Goal: Share content

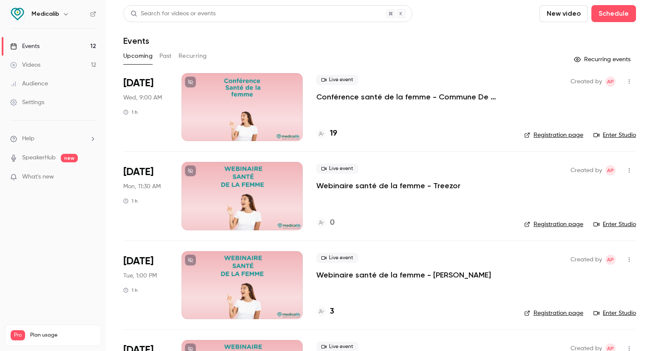
click at [277, 104] on div at bounding box center [242, 107] width 121 height 68
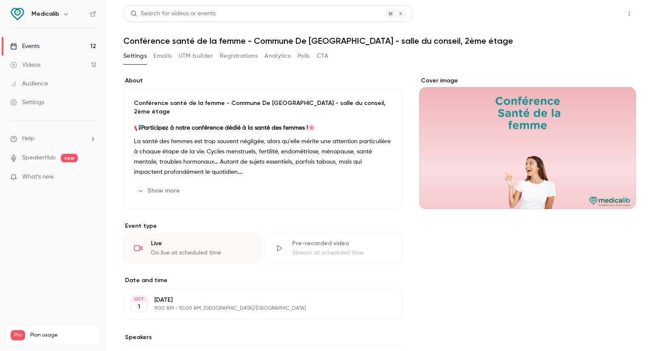
click at [583, 11] on button "Share" at bounding box center [599, 13] width 34 height 17
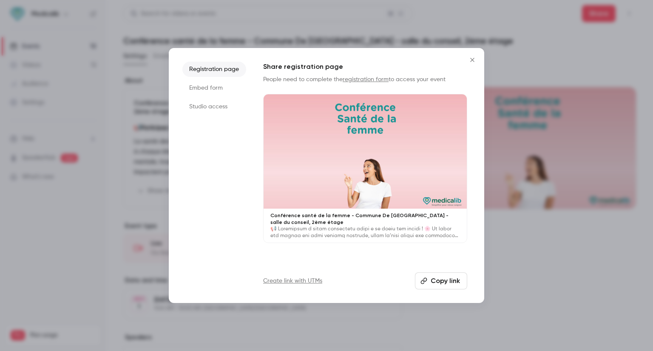
click at [205, 109] on li "Studio access" at bounding box center [214, 106] width 64 height 15
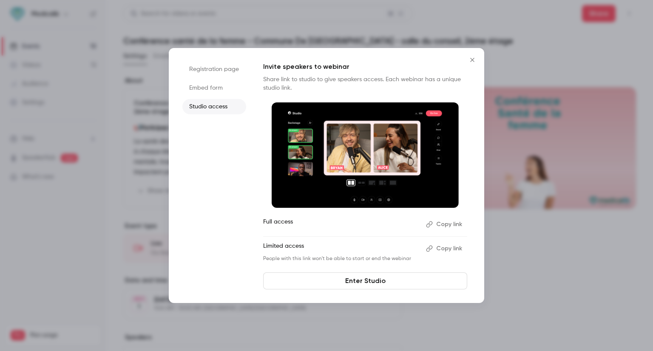
click at [441, 225] on button "Copy link" at bounding box center [445, 225] width 45 height 14
click at [387, 281] on link "Enter Studio" at bounding box center [365, 281] width 204 height 17
click at [354, 283] on link "Enter Studio" at bounding box center [365, 281] width 204 height 17
click at [475, 61] on icon "Close" at bounding box center [472, 60] width 10 height 7
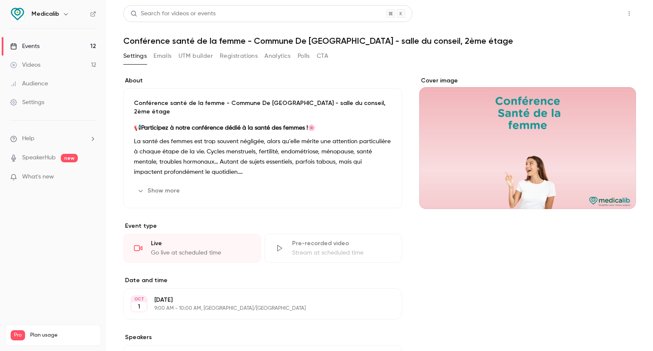
click at [584, 17] on button "Share" at bounding box center [599, 13] width 34 height 17
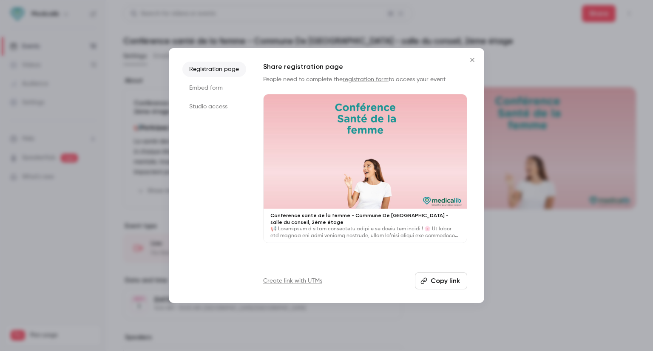
drag, startPoint x: 429, startPoint y: 276, endPoint x: 422, endPoint y: 255, distance: 22.1
click at [429, 276] on button "Copy link" at bounding box center [441, 281] width 52 height 17
click at [469, 57] on icon "Close" at bounding box center [472, 60] width 10 height 7
